Goal: Transaction & Acquisition: Book appointment/travel/reservation

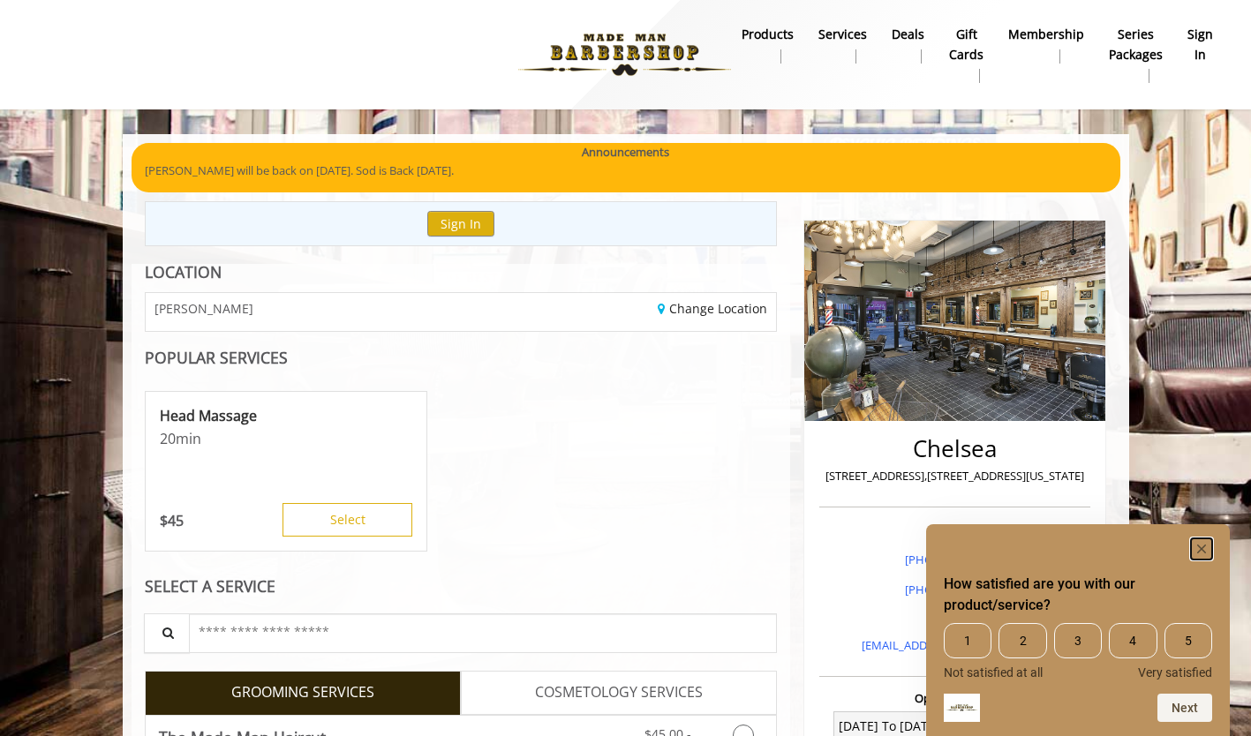
click at [1204, 548] on rect "Hide survey" at bounding box center [1201, 548] width 21 height 21
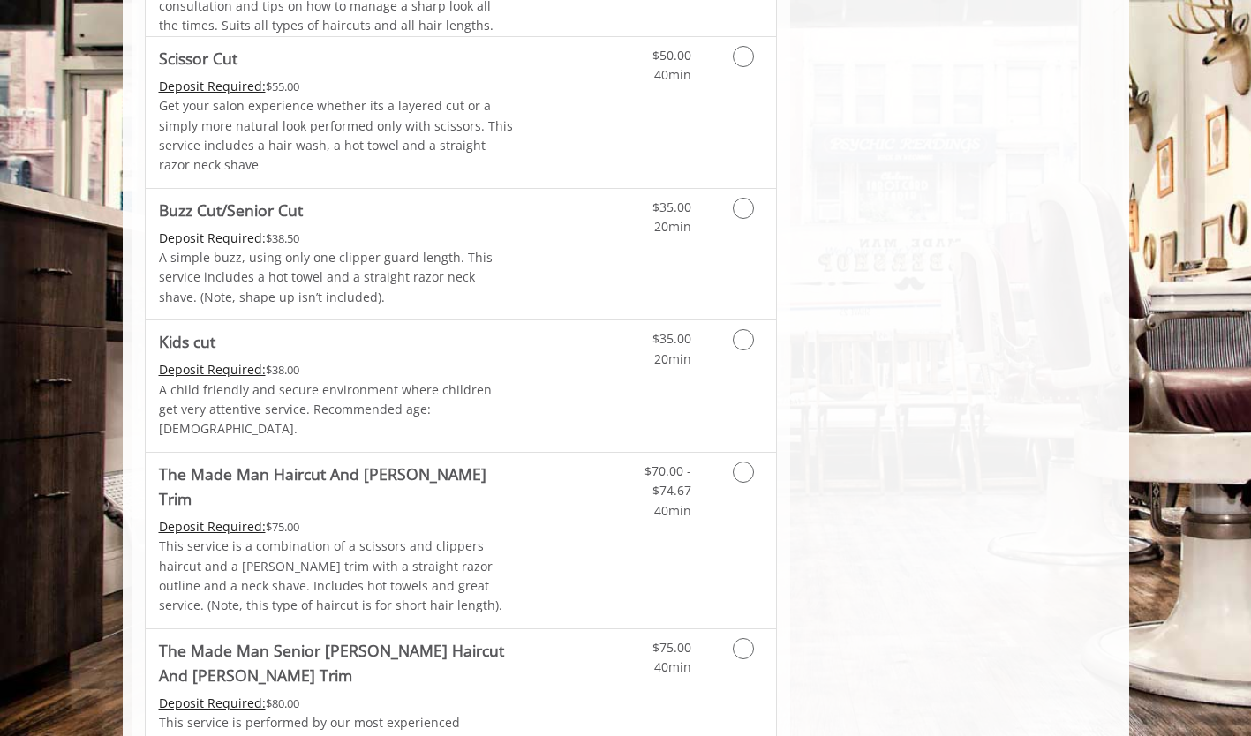
scroll to position [1170, 0]
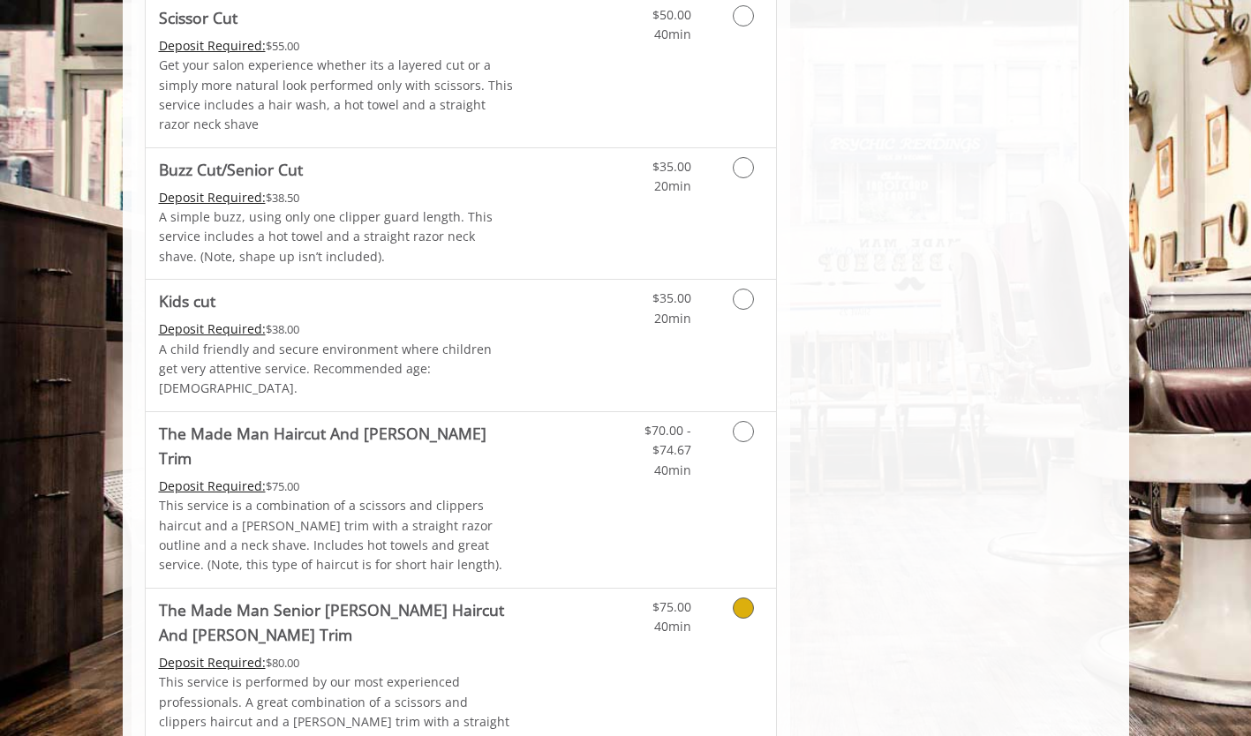
click at [748, 598] on icon "Grooming services" at bounding box center [743, 608] width 21 height 21
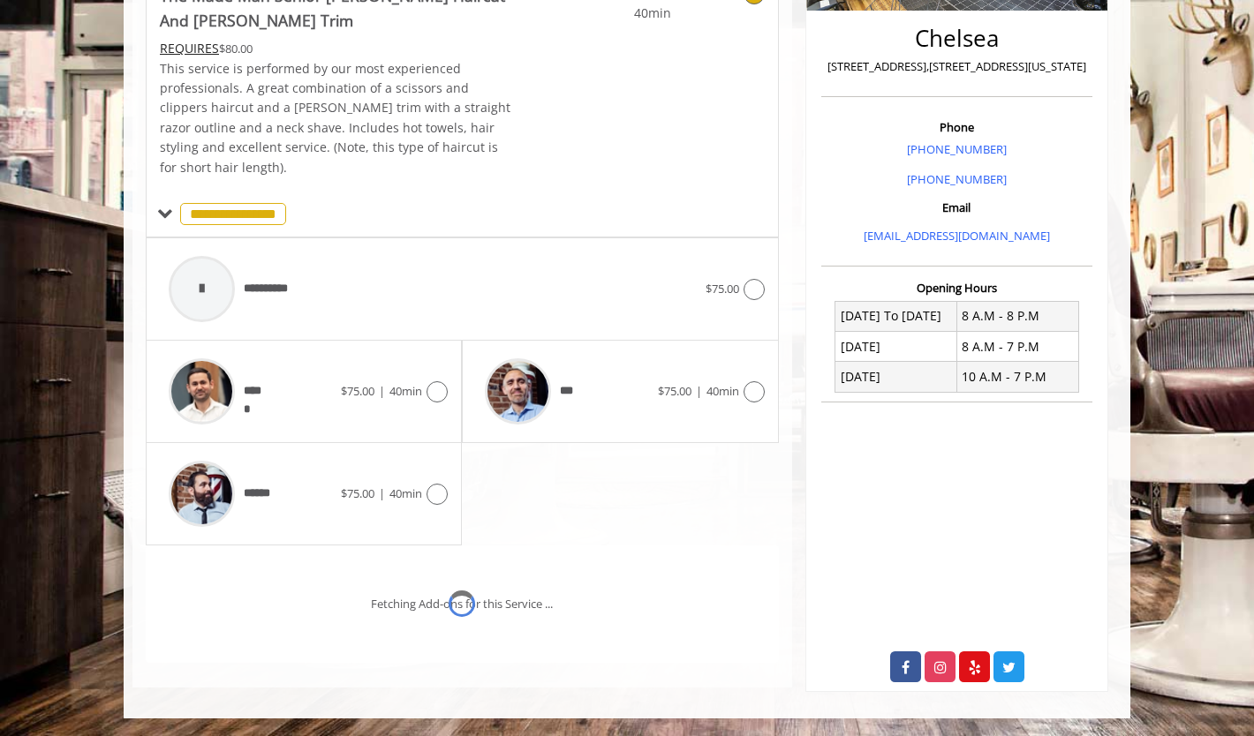
scroll to position [460, 0]
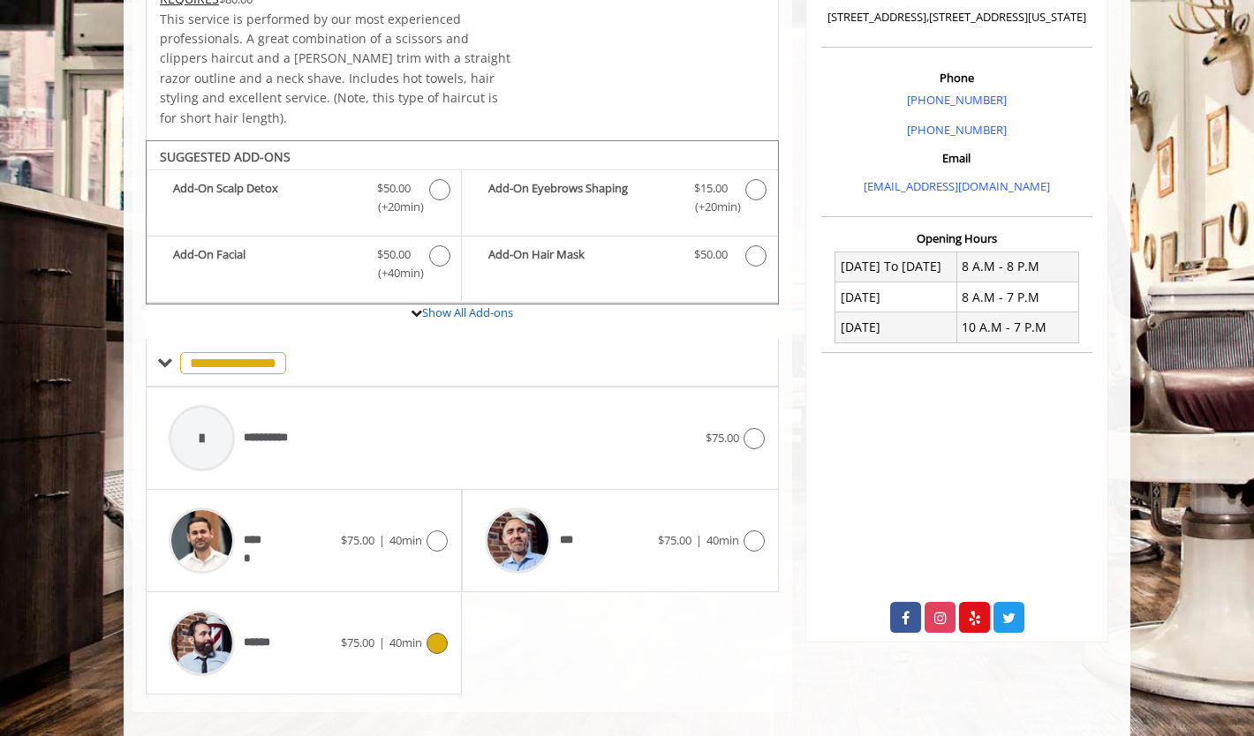
click at [447, 633] on icon at bounding box center [436, 643] width 21 height 21
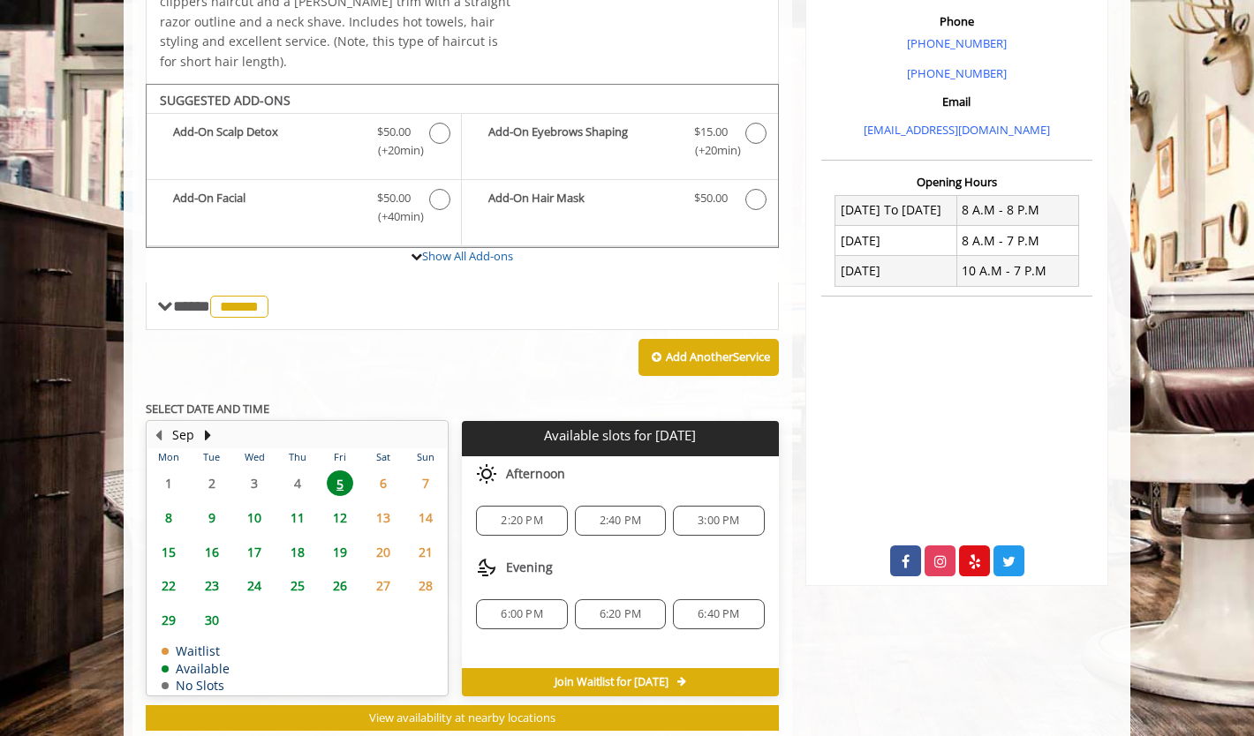
scroll to position [543, 0]
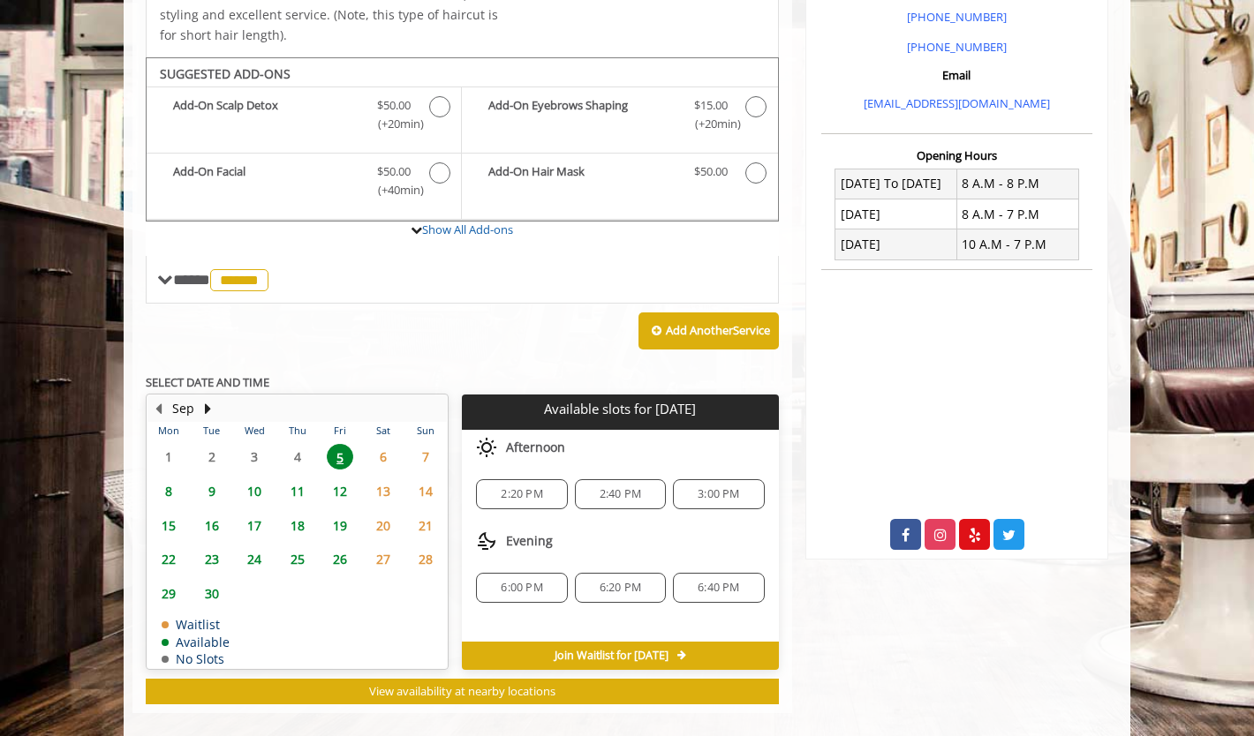
click at [167, 513] on span "15" at bounding box center [168, 526] width 26 height 26
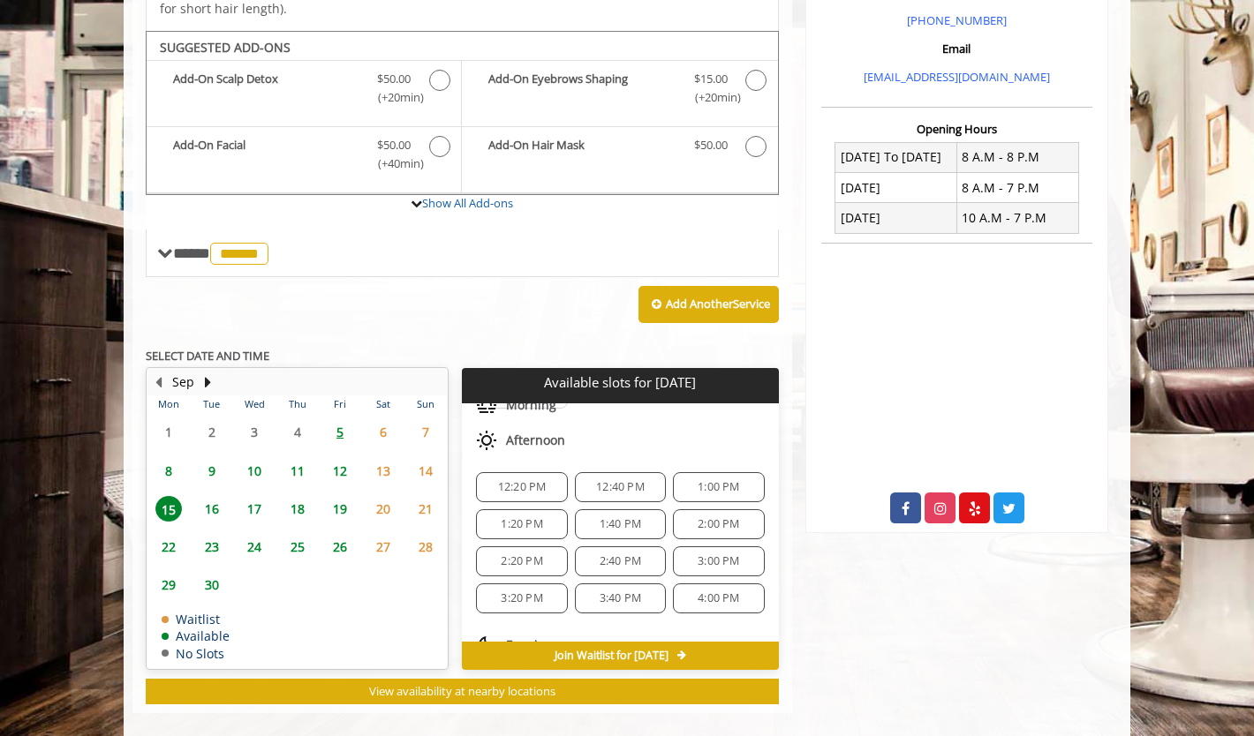
scroll to position [339, 0]
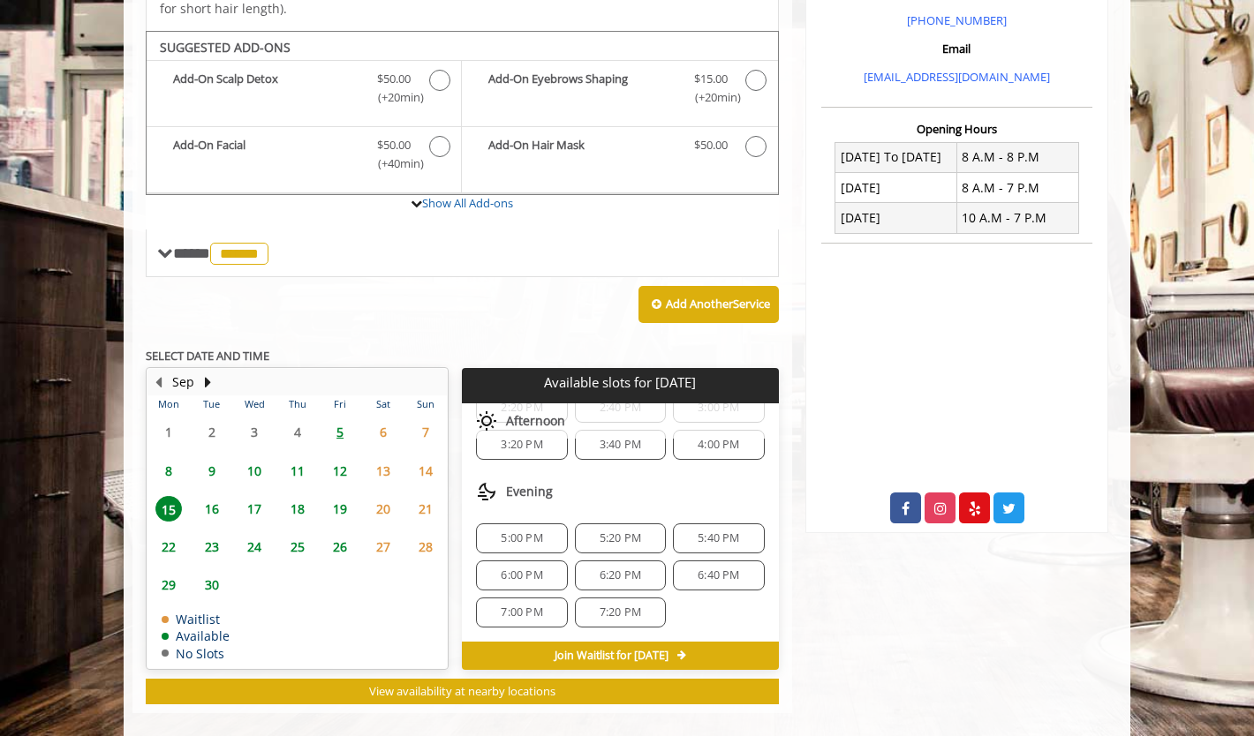
click at [525, 531] on span "5:00 PM" at bounding box center [521, 538] width 41 height 14
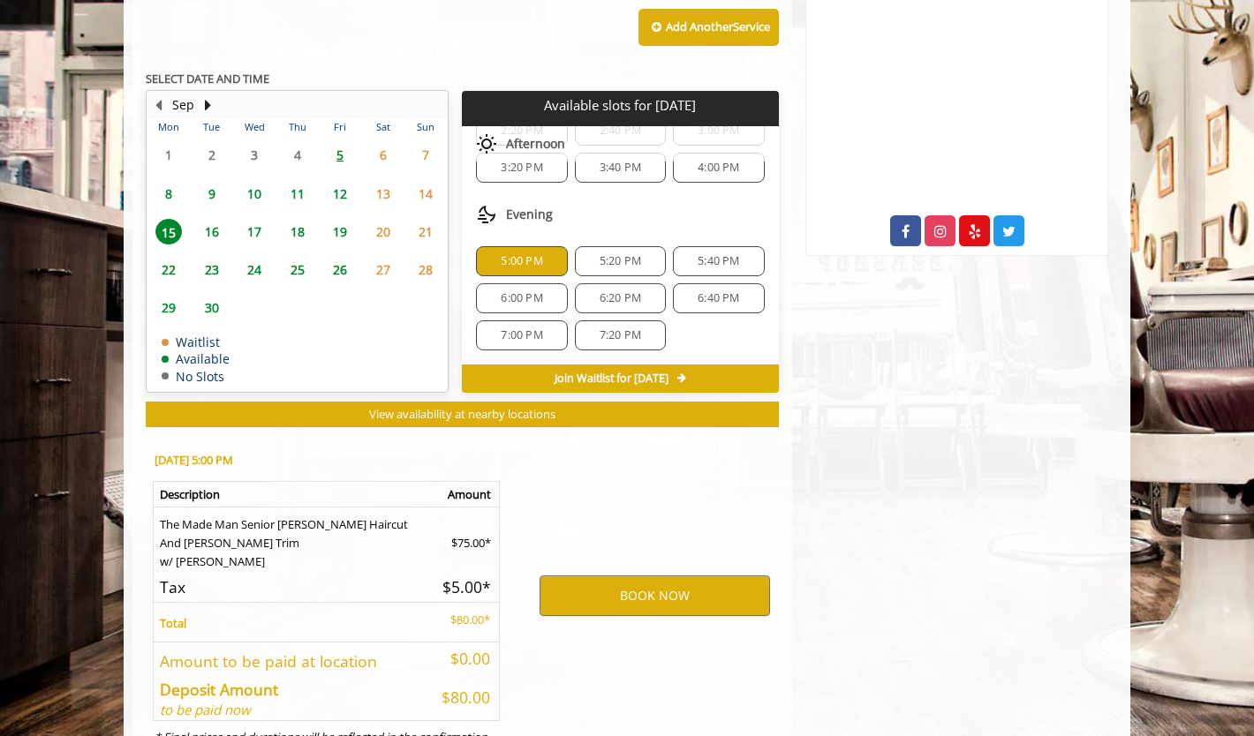
scroll to position [907, 0]
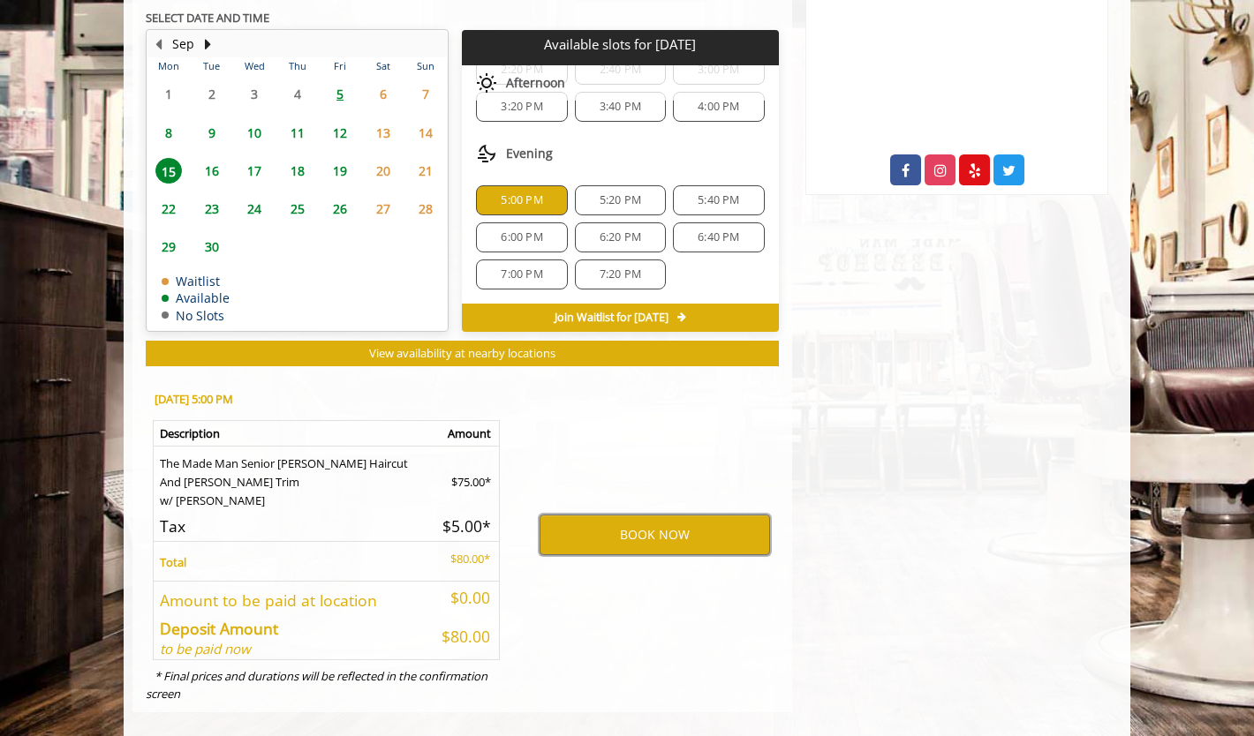
click at [644, 516] on button "BOOK NOW" at bounding box center [654, 535] width 230 height 41
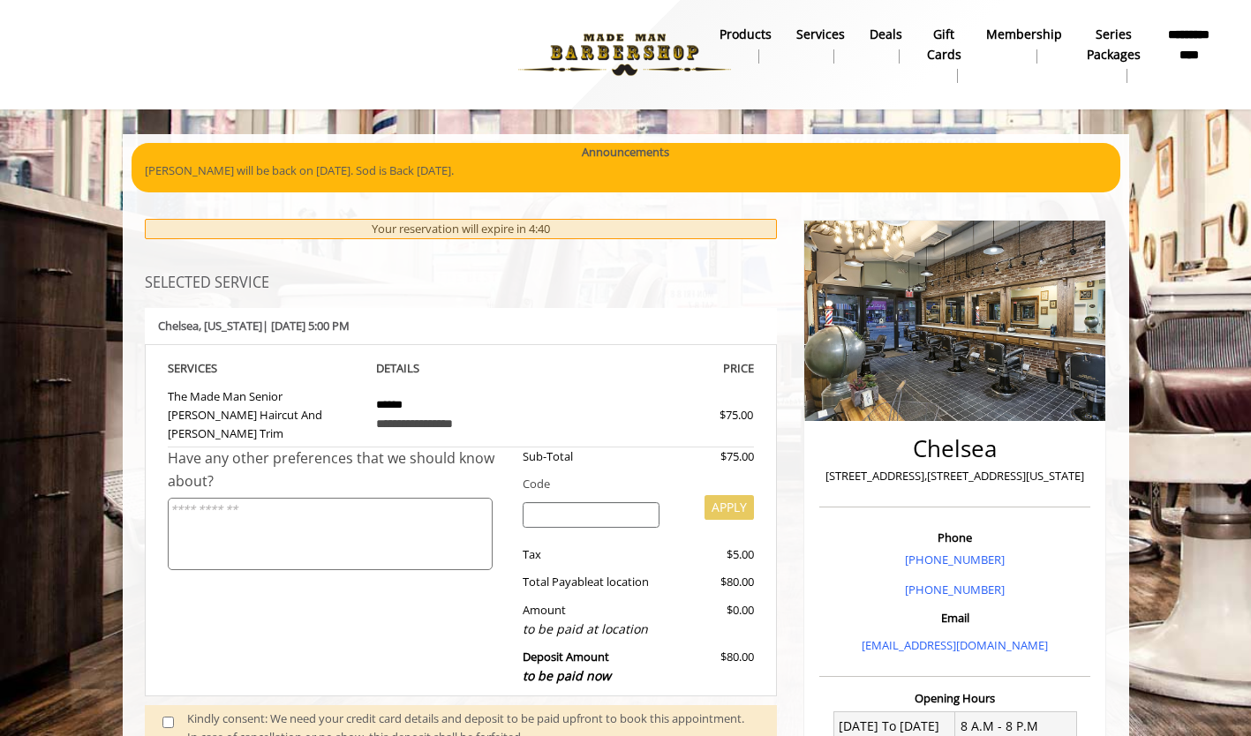
scroll to position [600, 0]
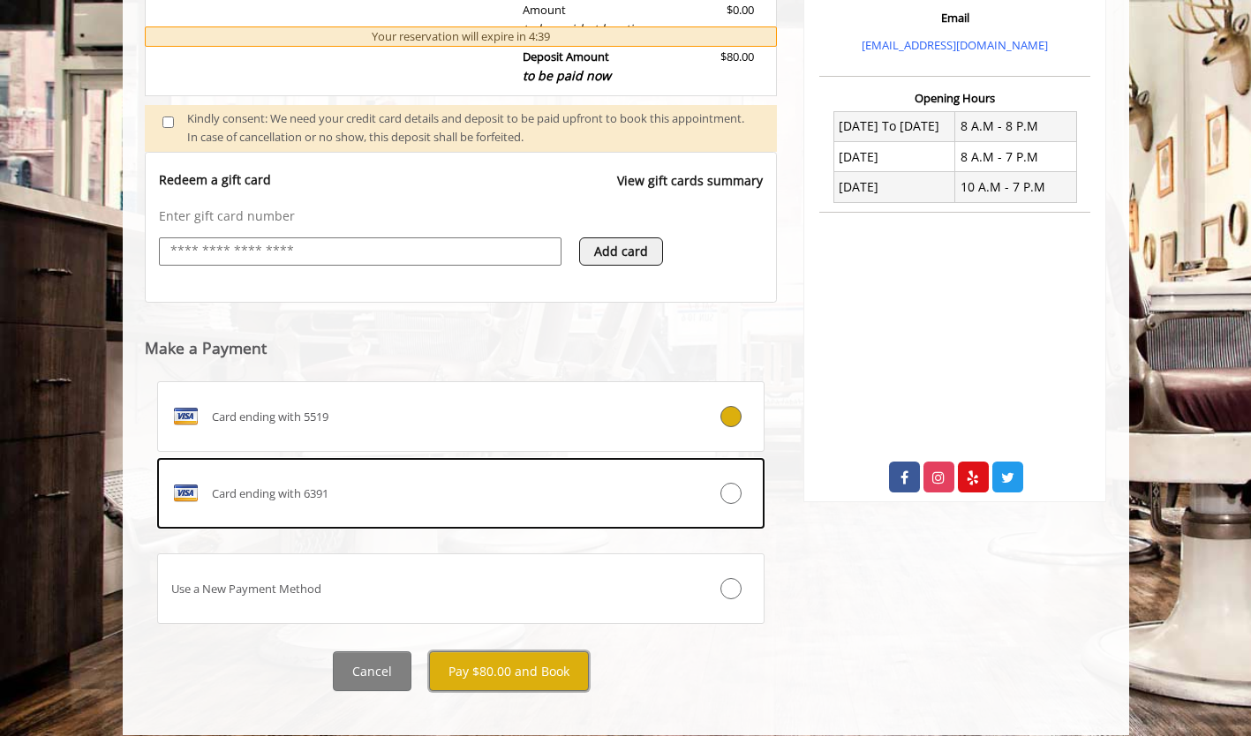
click at [532, 657] on button "Pay $80.00 and Book" at bounding box center [509, 671] width 160 height 40
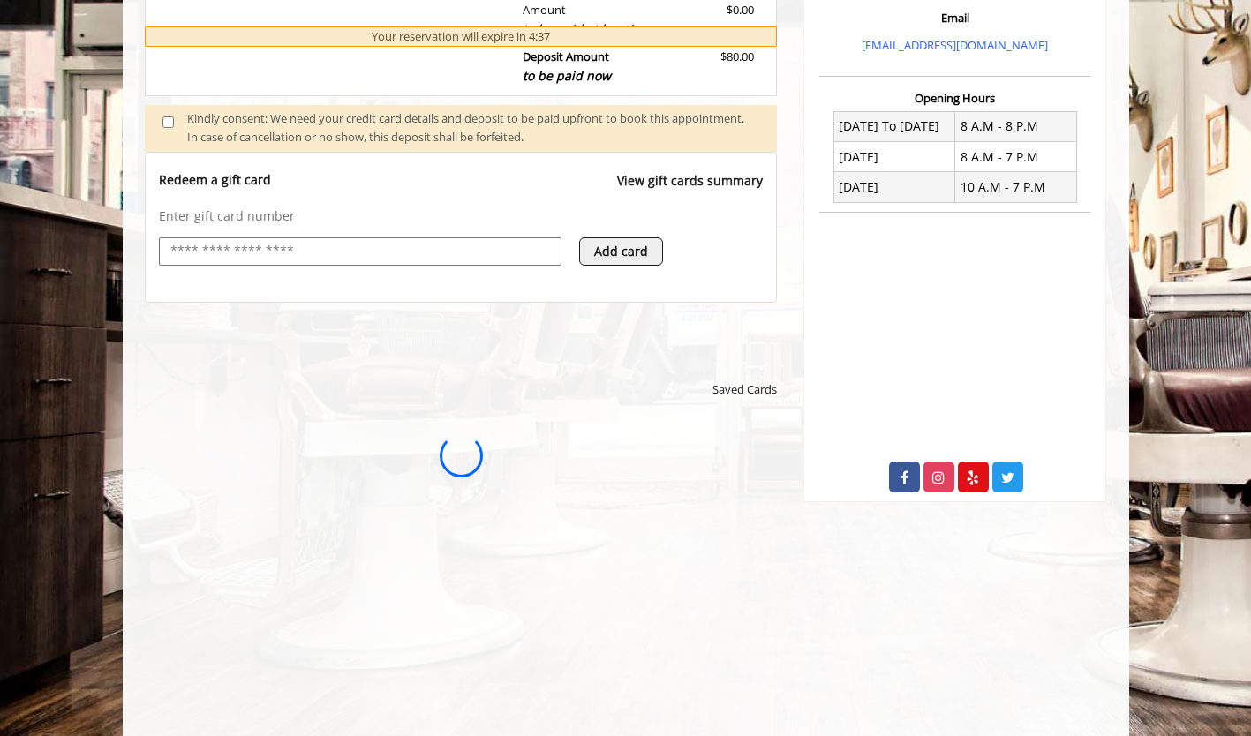
scroll to position [0, 0]
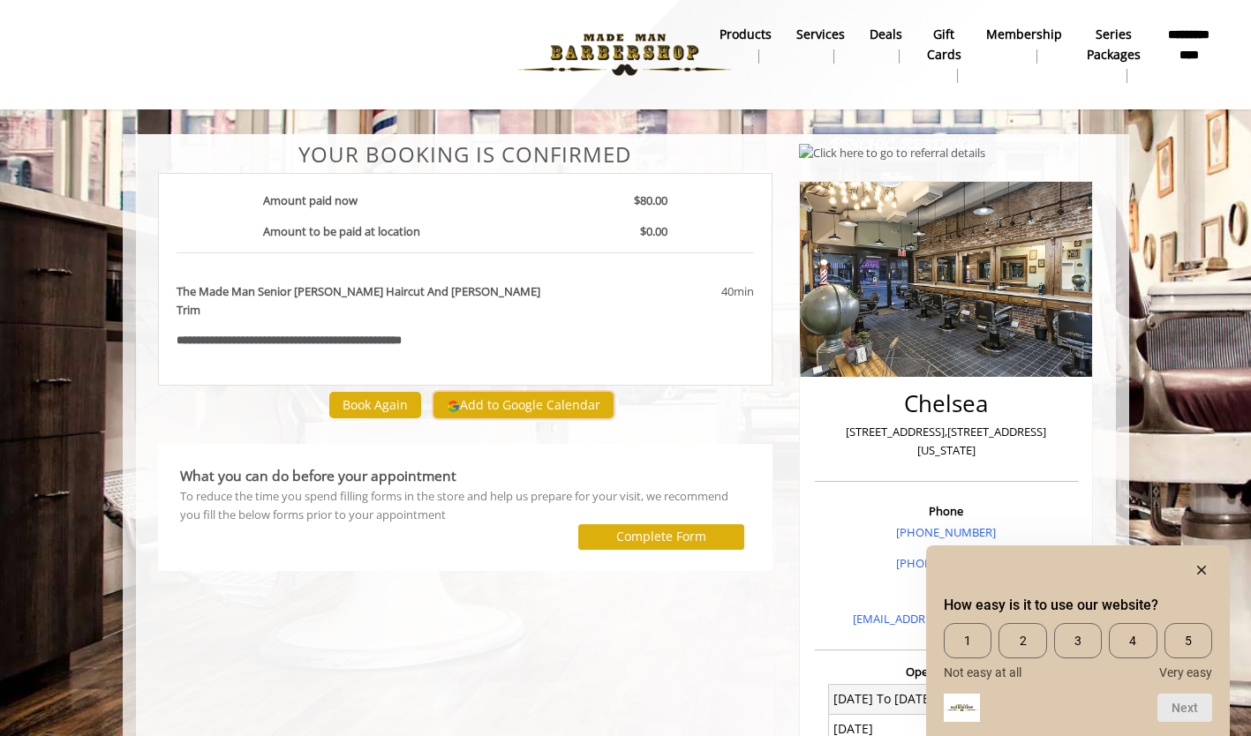
click at [536, 392] on button "Add to Google Calendar" at bounding box center [523, 405] width 180 height 26
